Goal: Information Seeking & Learning: Learn about a topic

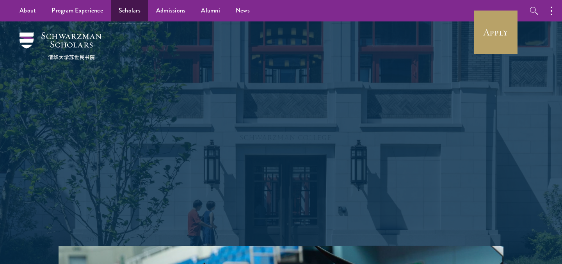
click at [138, 9] on link "Scholars" at bounding box center [129, 10] width 37 height 21
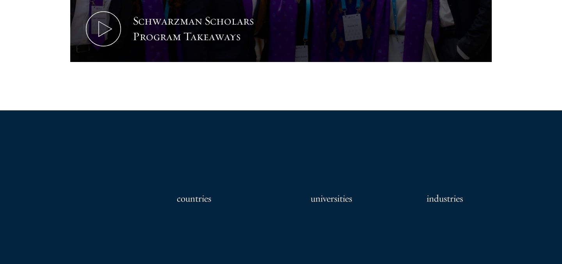
scroll to position [777, 0]
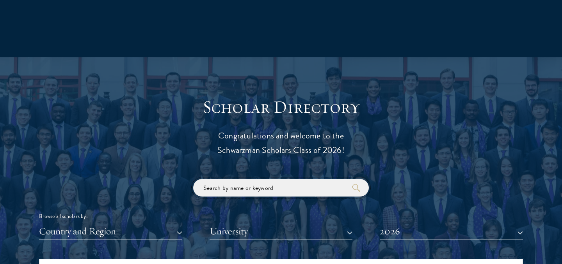
click at [213, 194] on input "search" at bounding box center [281, 188] width 176 height 18
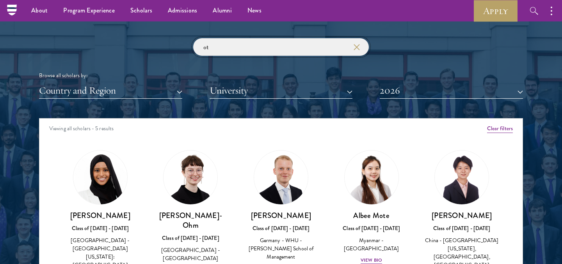
scroll to position [920, 0]
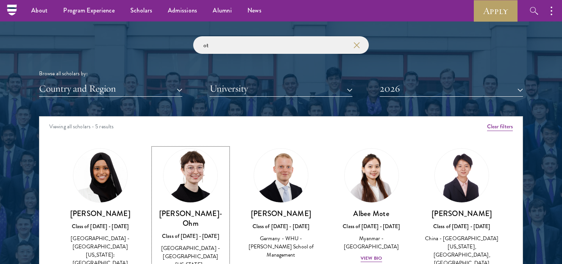
click at [179, 214] on h3 "[PERSON_NAME]-Ohm" at bounding box center [190, 219] width 75 height 20
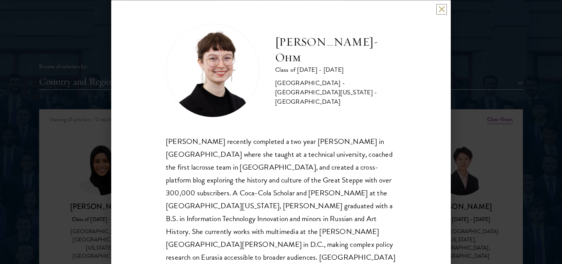
scroll to position [10, 0]
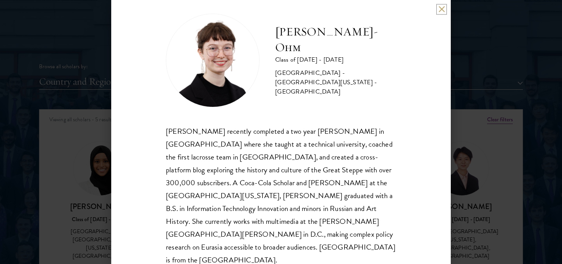
click at [440, 10] on button at bounding box center [441, 9] width 7 height 7
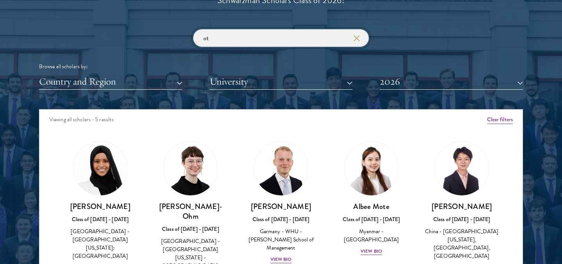
click at [362, 40] on input "ot" at bounding box center [281, 38] width 176 height 18
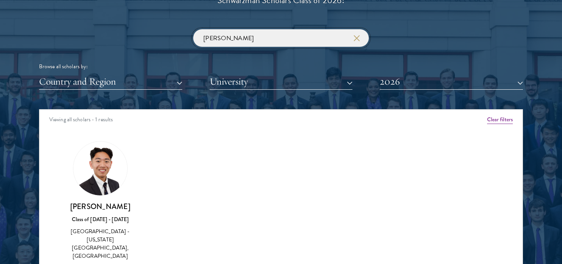
type input "[PERSON_NAME]"
click at [406, 80] on button "2026" at bounding box center [451, 82] width 143 height 16
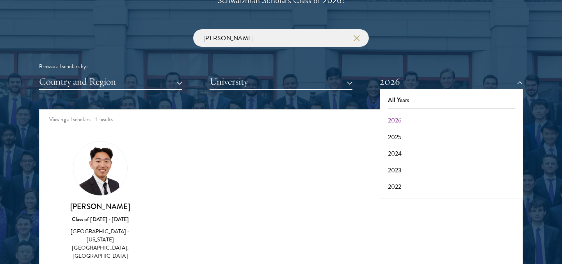
click at [170, 143] on div "Amber Class of [DATE] - [DATE] [GEOGRAPHIC_DATA] - [GEOGRAPHIC_DATA] View Bio C…" at bounding box center [280, 214] width 483 height 164
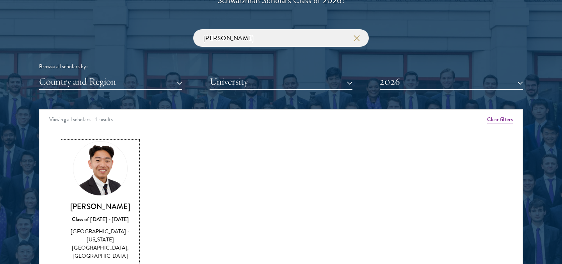
click at [98, 161] on img at bounding box center [100, 168] width 59 height 59
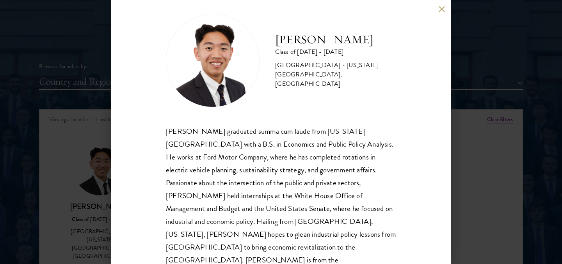
scroll to position [9, 0]
